Goal: Check status: Check status

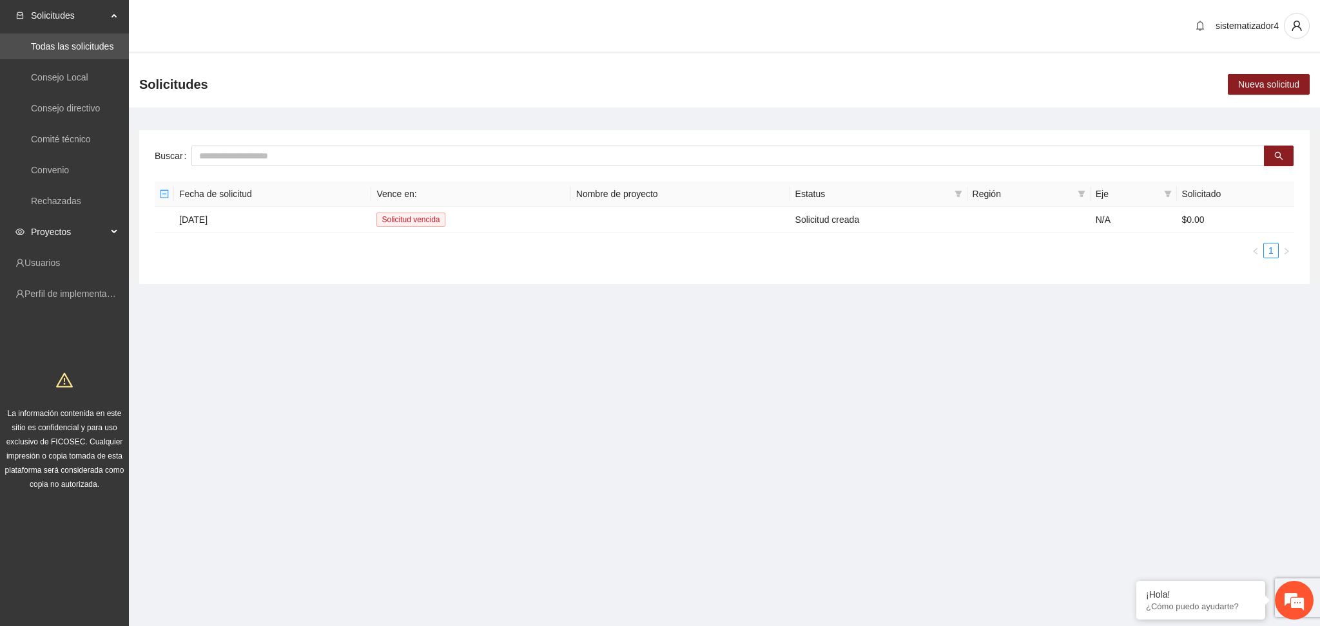
click at [44, 223] on span "Proyectos" at bounding box center [69, 232] width 76 height 26
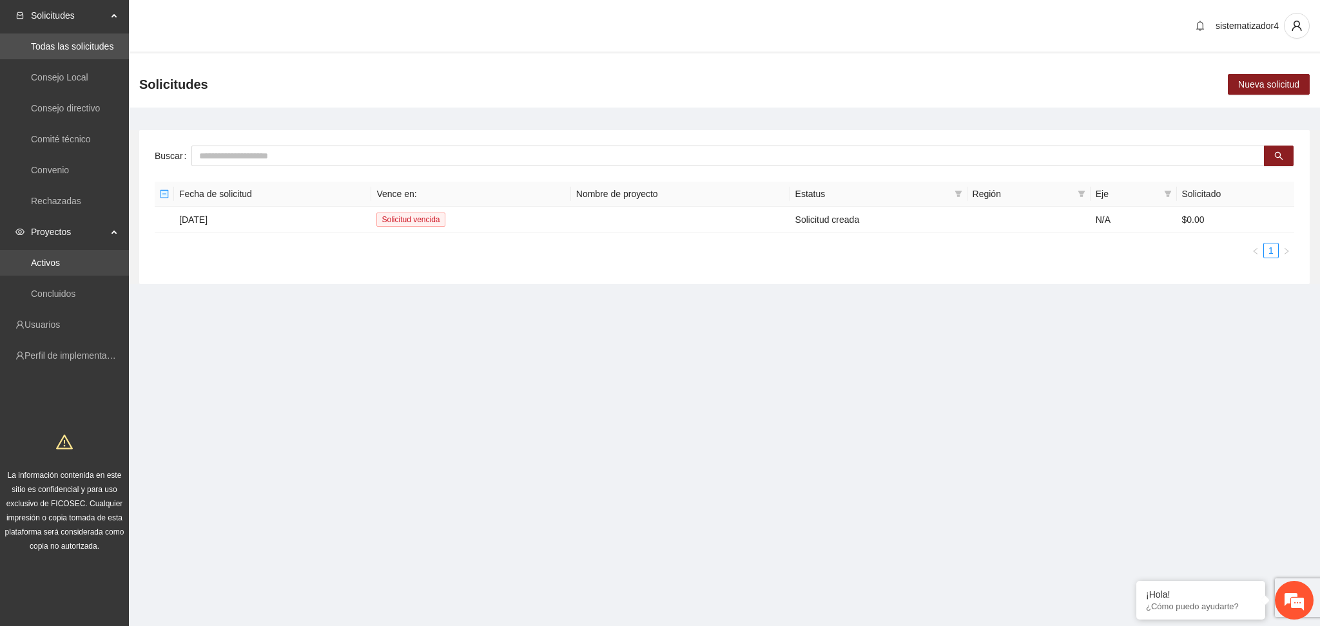
click at [55, 258] on link "Activos" at bounding box center [45, 263] width 29 height 10
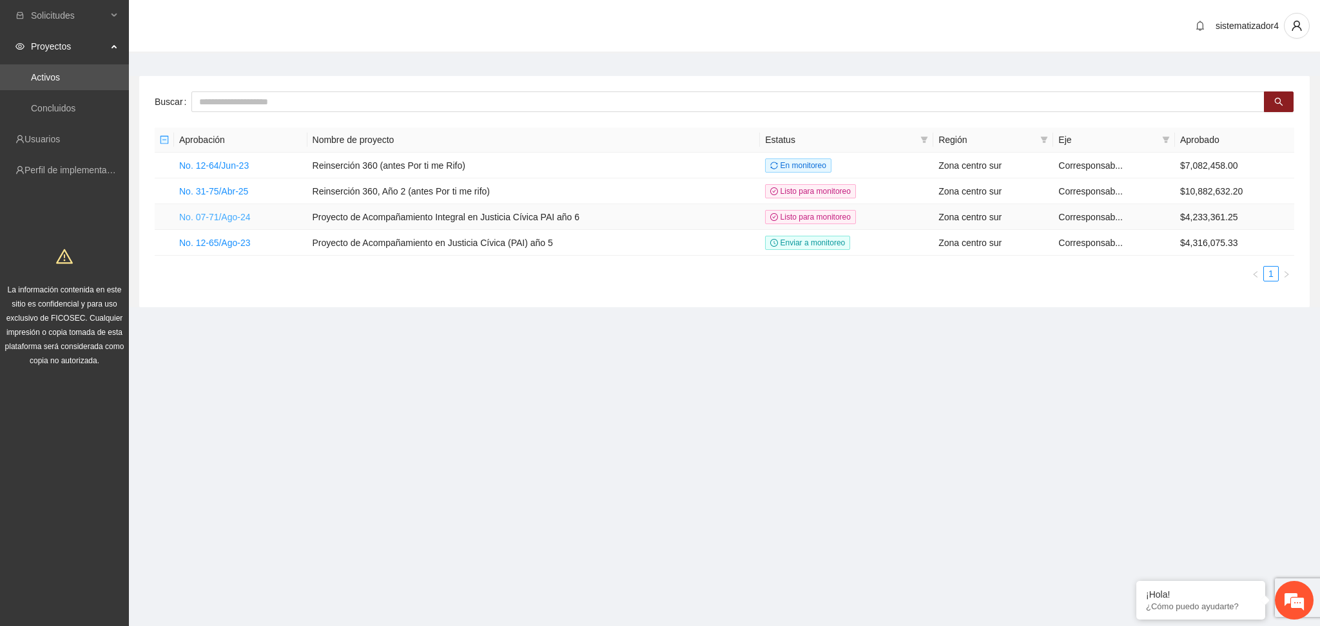
click at [215, 220] on link "No. 07-71/Ago-24" at bounding box center [215, 217] width 72 height 10
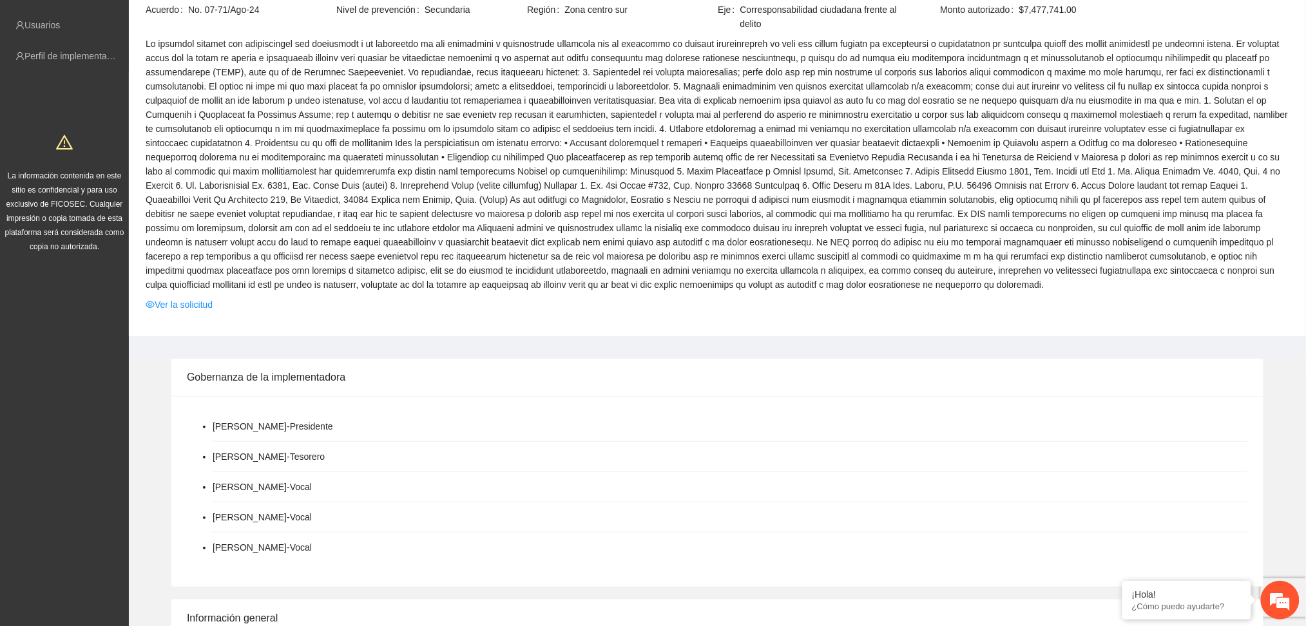
scroll to position [171, 0]
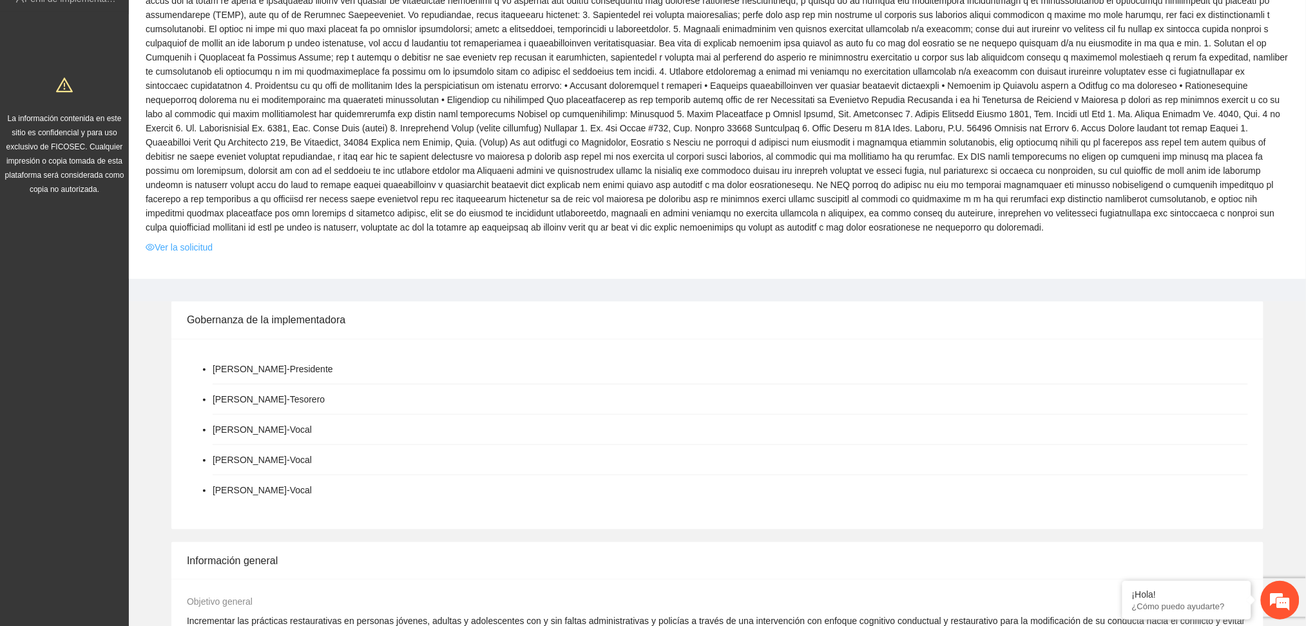
click at [182, 247] on link "Ver la solicitud" at bounding box center [179, 247] width 67 height 14
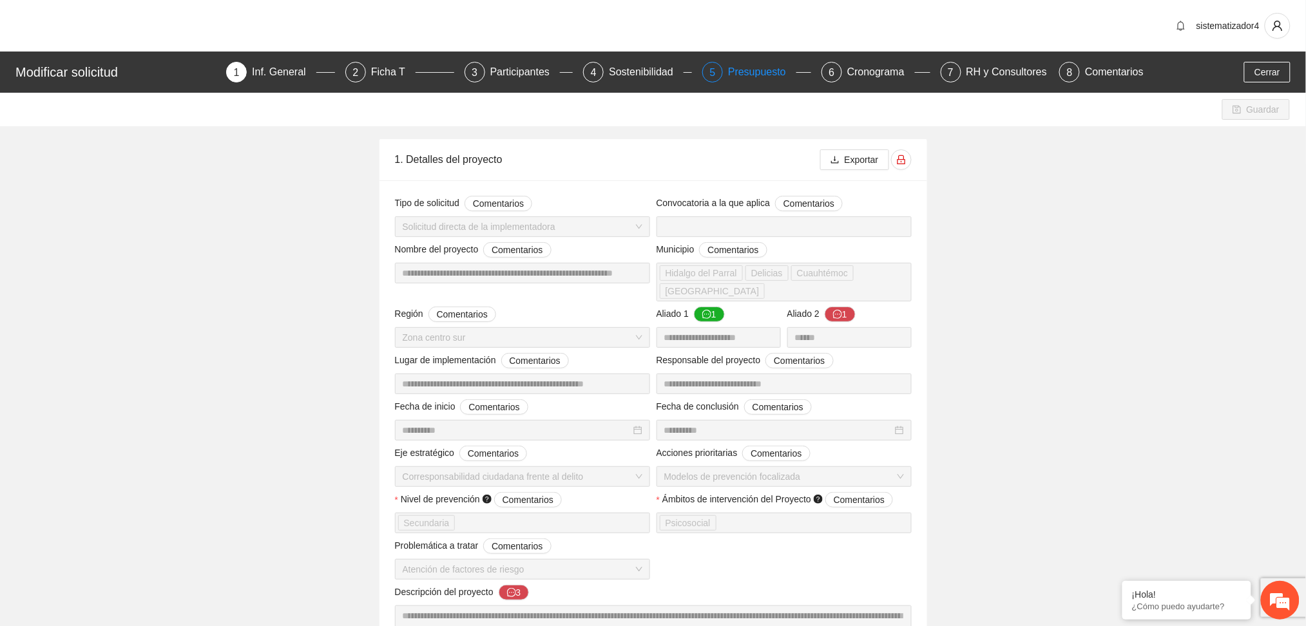
click at [769, 77] on div "Presupuesto" at bounding box center [762, 72] width 68 height 21
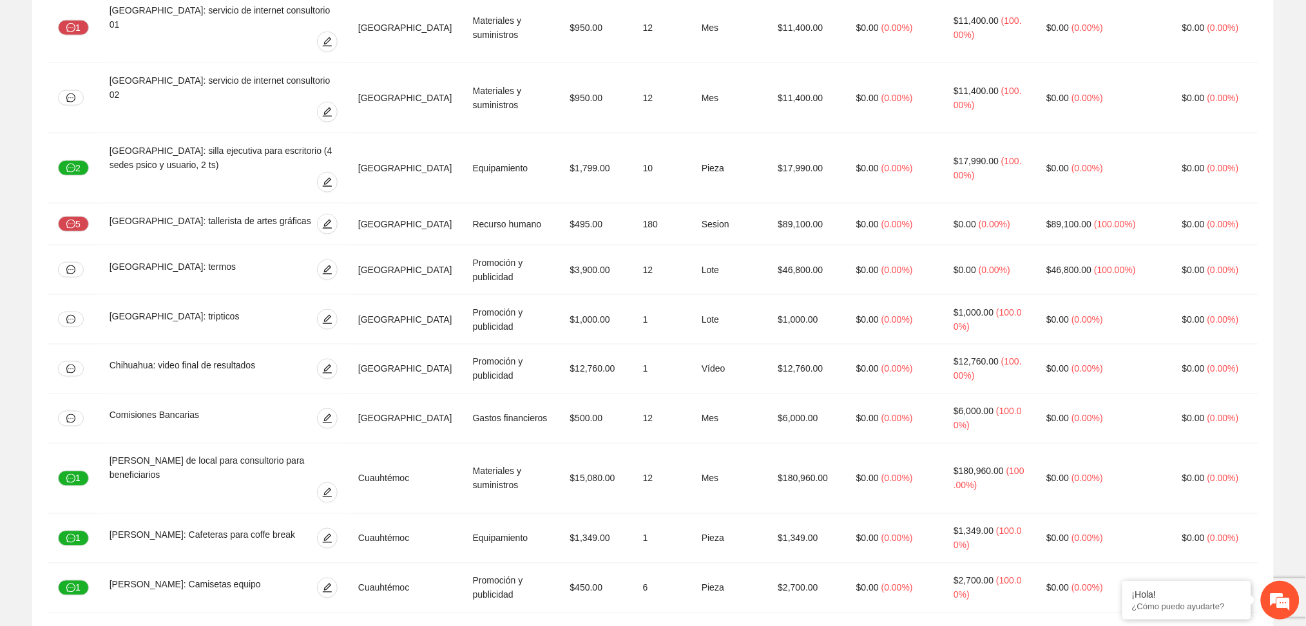
scroll to position [3803, 0]
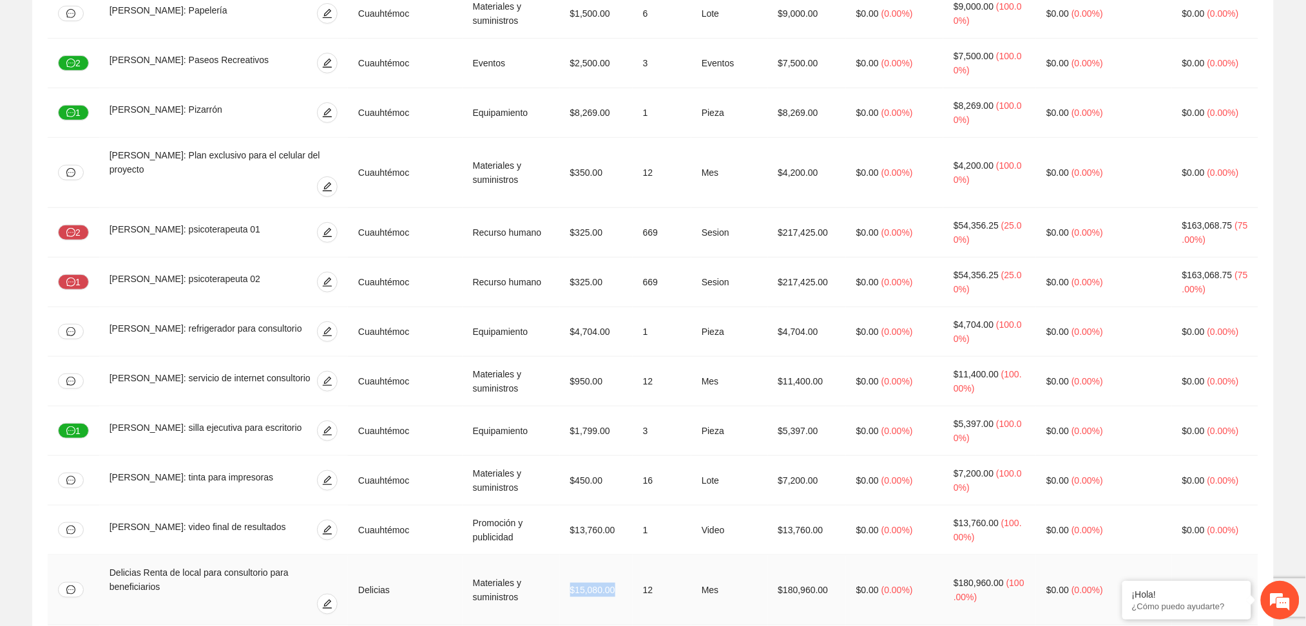
drag, startPoint x: 624, startPoint y: 316, endPoint x: 563, endPoint y: 320, distance: 61.3
click at [563, 555] on td "$15,080.00" at bounding box center [596, 590] width 73 height 70
copy td "$15,080.00"
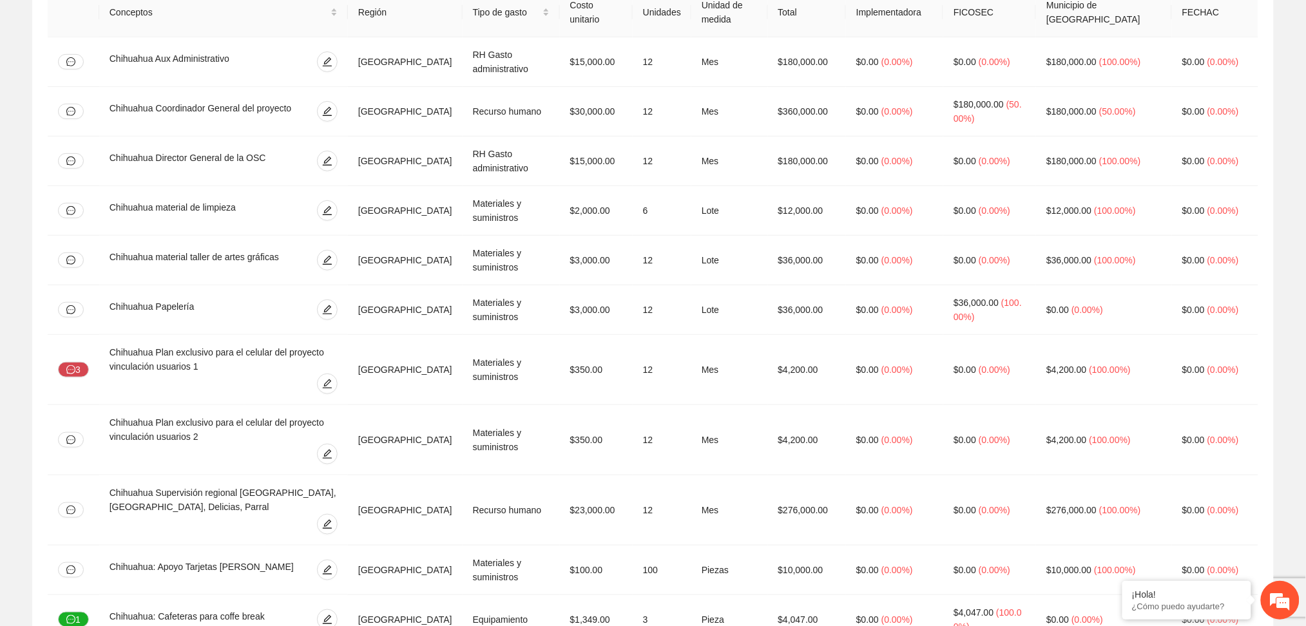
scroll to position [0, 0]
